Goal: Communication & Community: Answer question/provide support

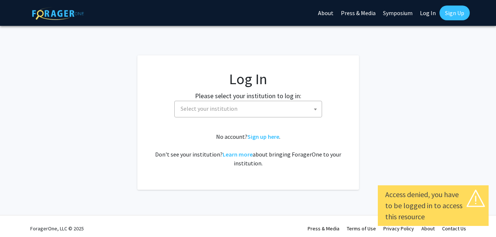
select select
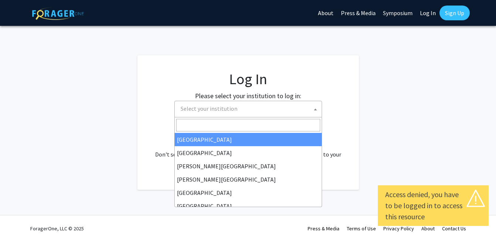
click at [258, 108] on span "Select your institution" at bounding box center [250, 108] width 144 height 15
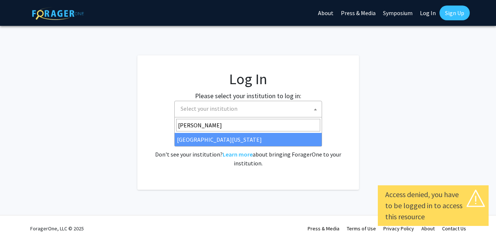
type input "[PERSON_NAME]"
select select "31"
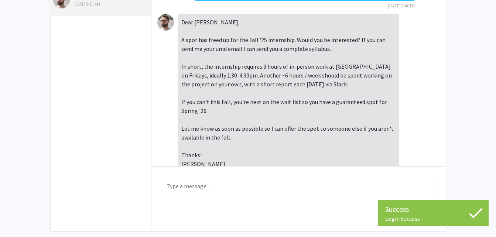
scroll to position [261, 0]
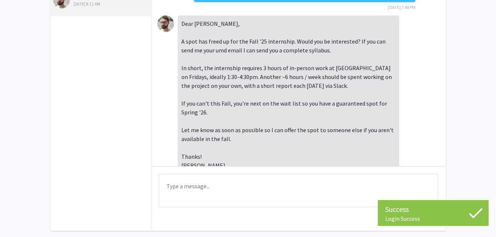
click at [222, 190] on textarea "Type a message" at bounding box center [298, 190] width 279 height 33
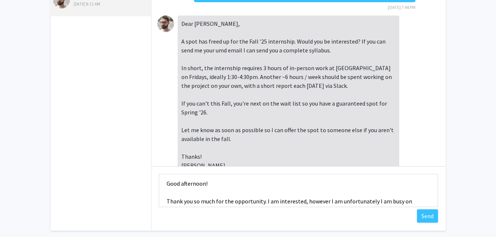
scroll to position [18, 0]
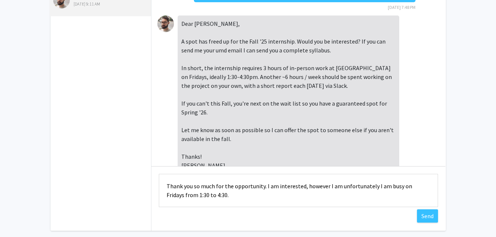
drag, startPoint x: 383, startPoint y: 187, endPoint x: 373, endPoint y: 186, distance: 10.0
click at [373, 186] on textarea "Good afternoon! Thank you so much for the opportunity. I am interested, however…" at bounding box center [298, 190] width 279 height 33
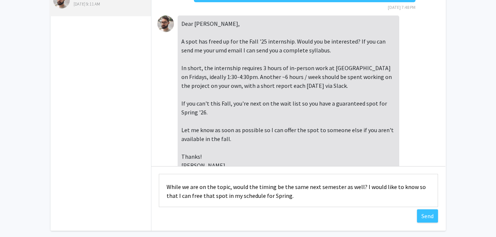
scroll to position [44, 0]
click at [166, 185] on textarea "Good afternoon! Thank you so much for the opportunity. I am interested, however…" at bounding box center [298, 190] width 279 height 33
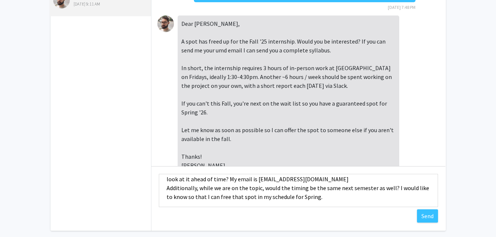
scroll to position [62, 0]
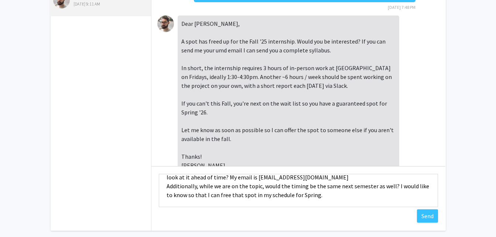
click at [329, 200] on textarea "Good afternoon! Thank you so much for the opportunity. I am interested, however…" at bounding box center [298, 190] width 279 height 33
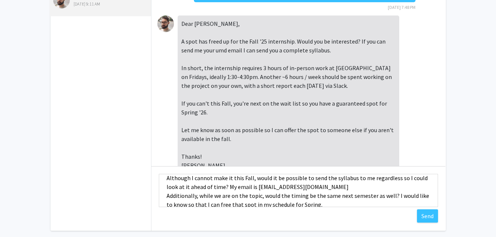
click at [342, 189] on textarea "Good afternoon! Thank you so much for the opportunity. I am interested, however…" at bounding box center [298, 190] width 279 height 33
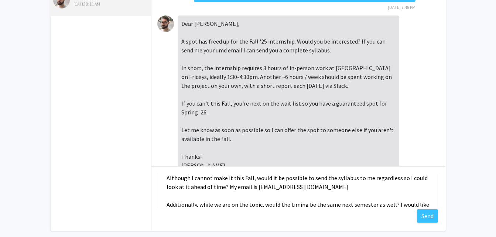
scroll to position [61, 0]
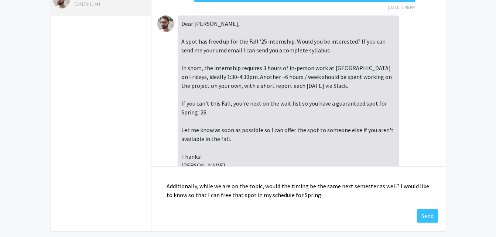
click at [329, 196] on textarea "Good afternoon! Thank you so much for the opportunity. I am interested, however…" at bounding box center [298, 190] width 279 height 33
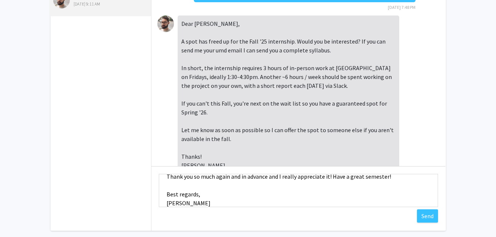
scroll to position [116, 0]
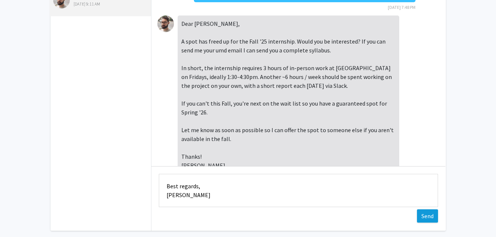
type textarea "Good afternoon! Thank you so much for the opportunity. I am interested, however…"
click at [422, 222] on button "Send" at bounding box center [427, 215] width 21 height 13
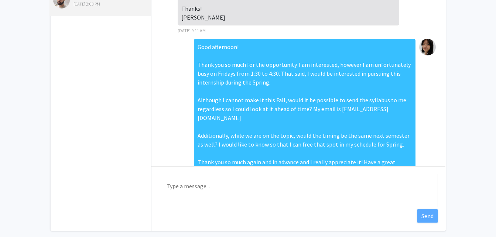
scroll to position [409, 0]
